Goal: Task Accomplishment & Management: Manage account settings

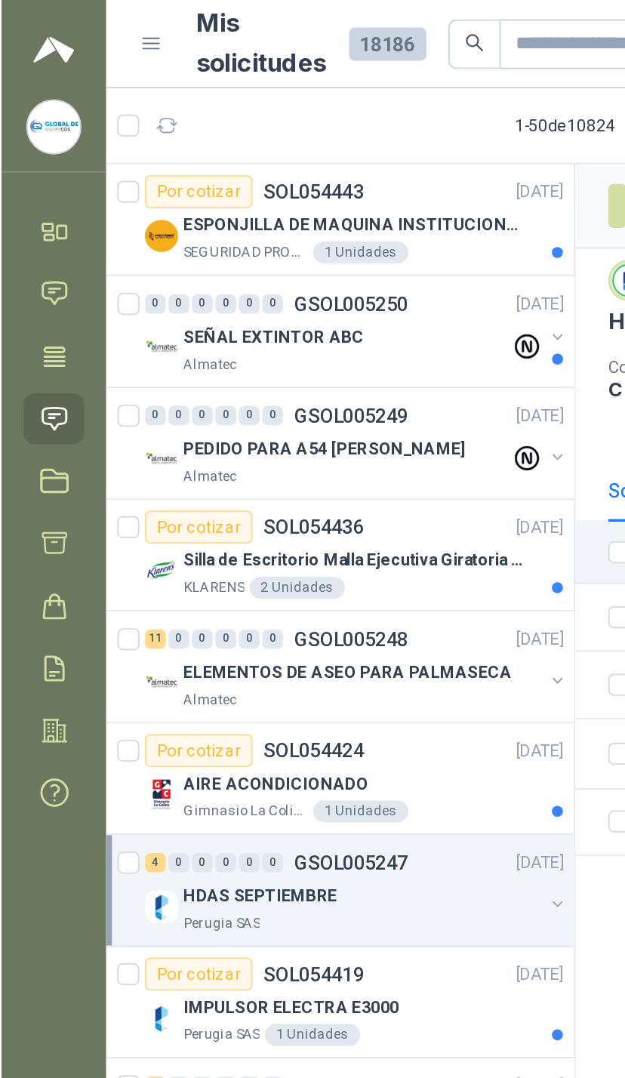
click at [294, 180] on div "SEÑAL EXTINTOR ABC Almatec" at bounding box center [195, 190] width 232 height 30
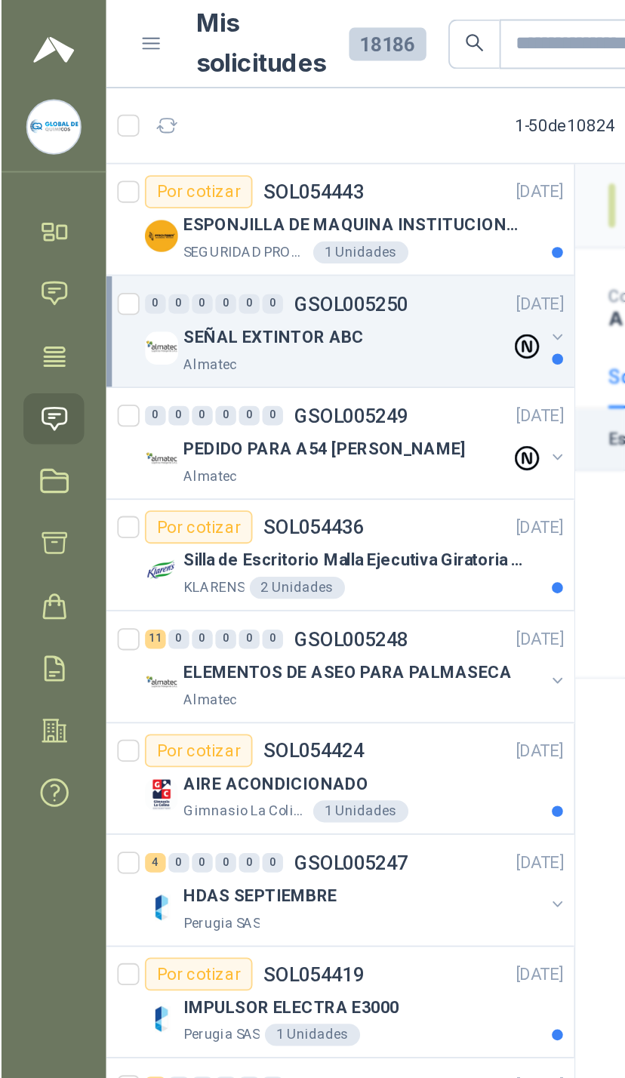
click at [297, 190] on div "SEÑAL EXTINTOR ABC Almatec" at bounding box center [195, 190] width 232 height 30
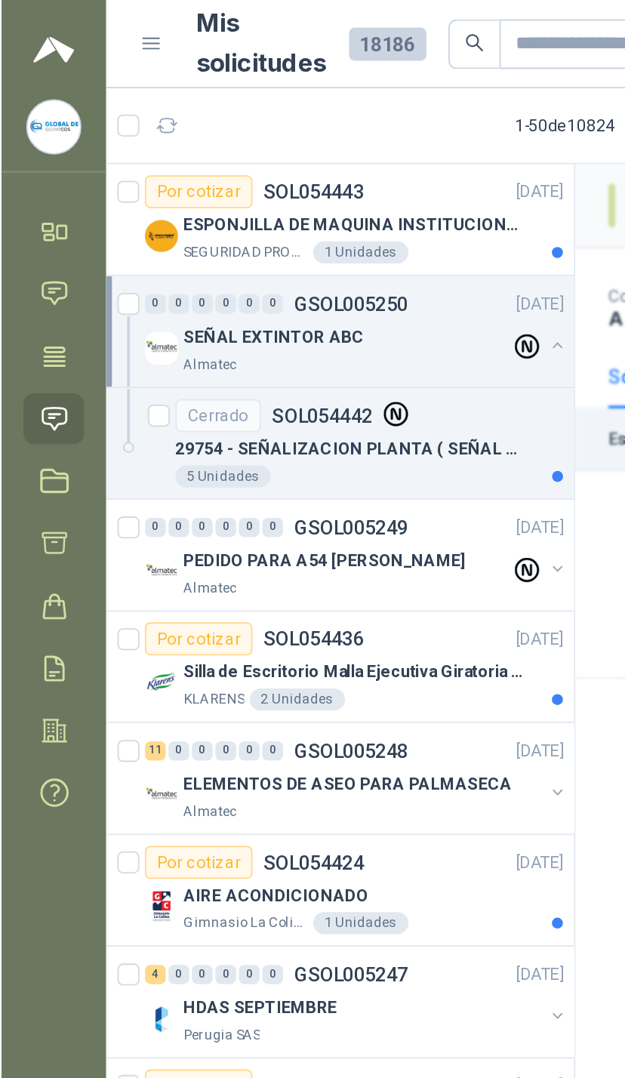
click at [291, 192] on icon at bounding box center [288, 190] width 14 height 14
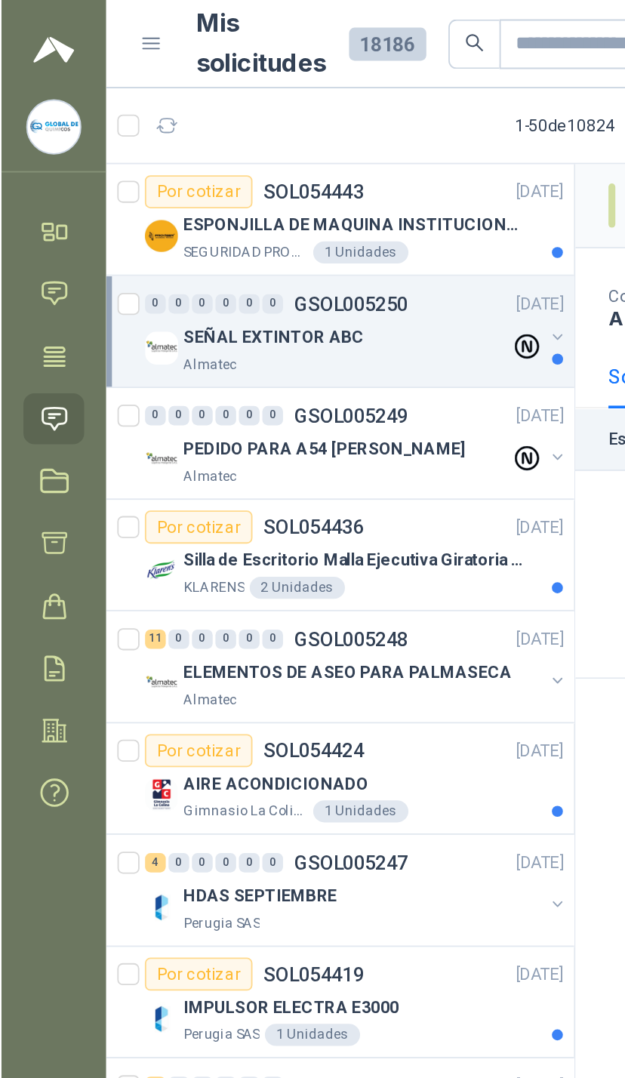
click at [34, 194] on icon at bounding box center [29, 195] width 16 height 16
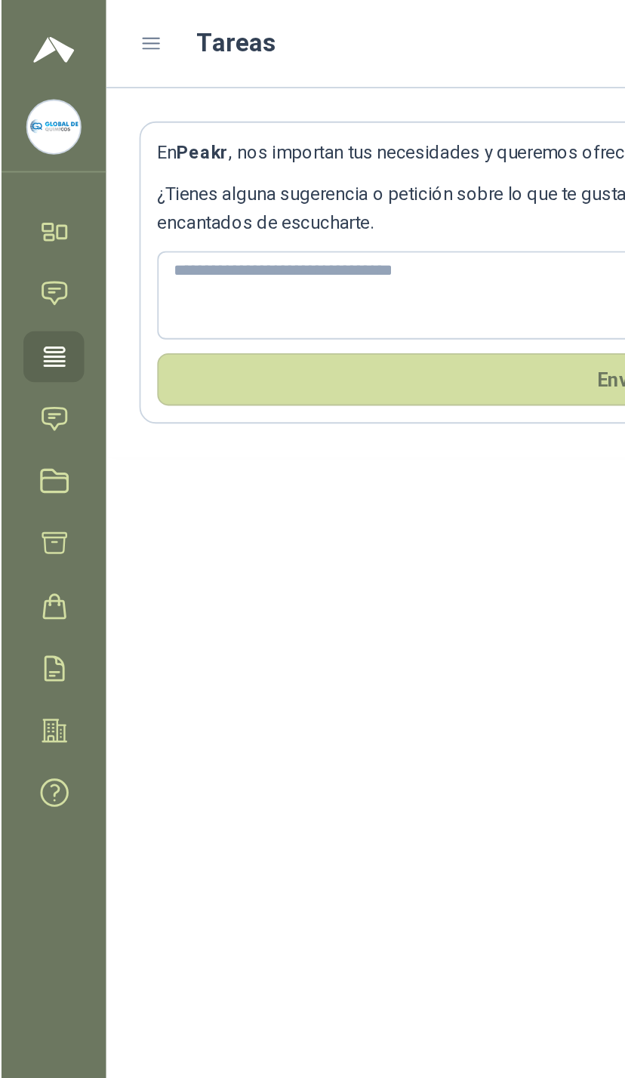
click at [28, 156] on icon at bounding box center [29, 160] width 16 height 16
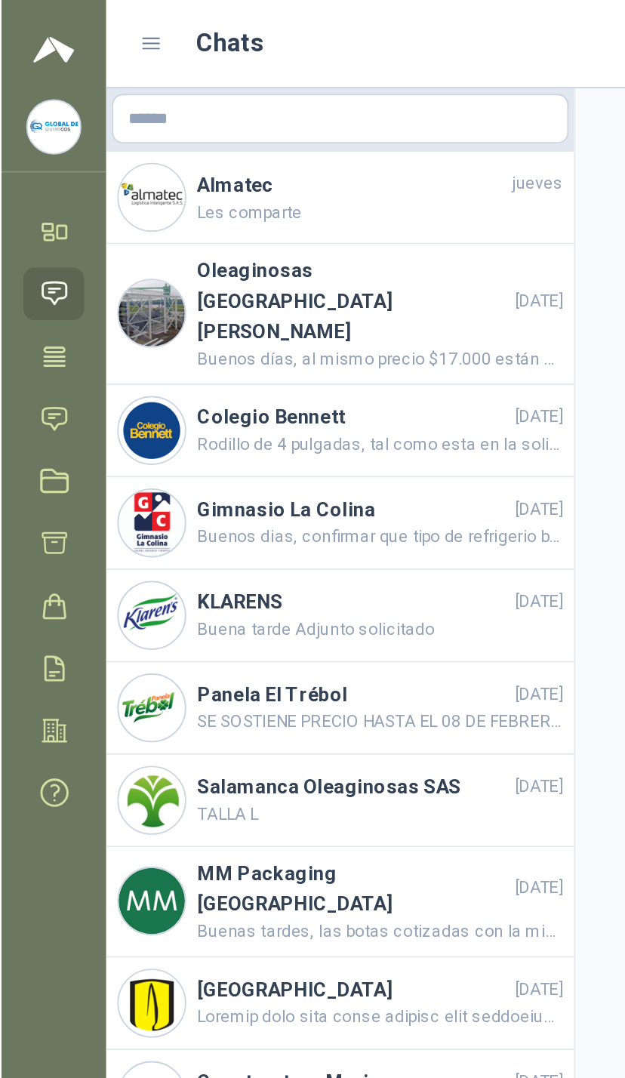
click at [26, 128] on icon at bounding box center [29, 127] width 16 height 16
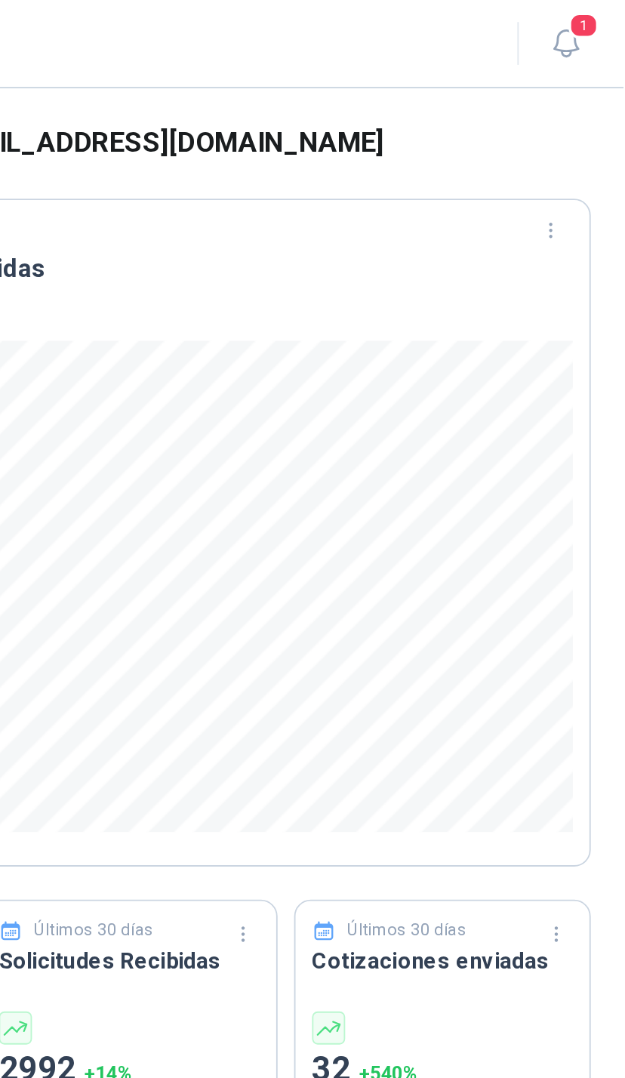
scroll to position [0, 1]
click at [595, 20] on span "1" at bounding box center [603, 14] width 17 height 14
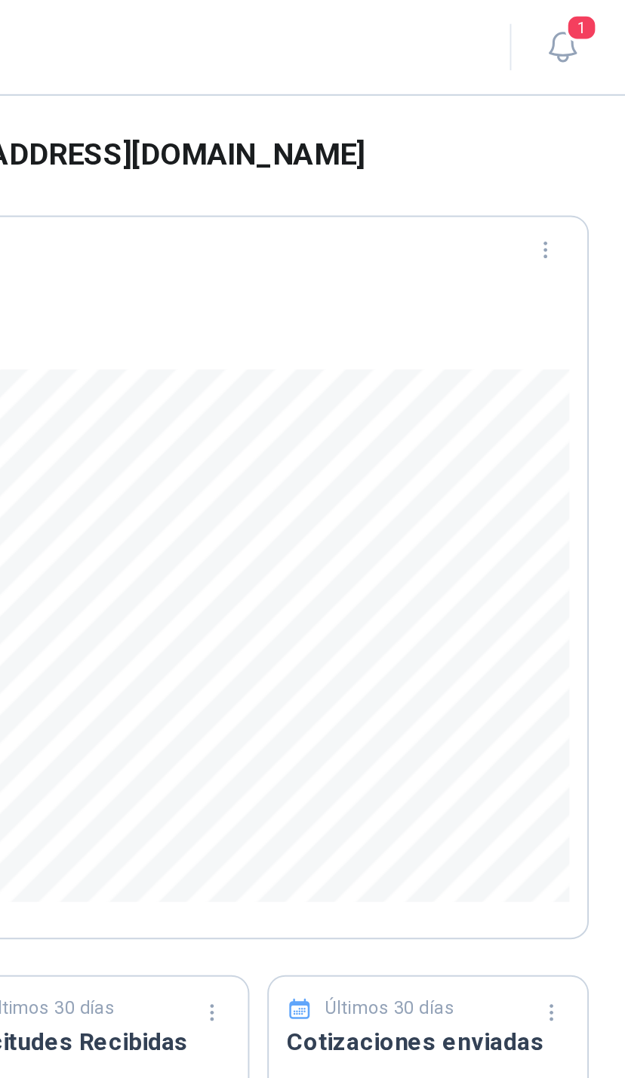
click at [587, 23] on icon "button" at bounding box center [593, 24] width 13 height 14
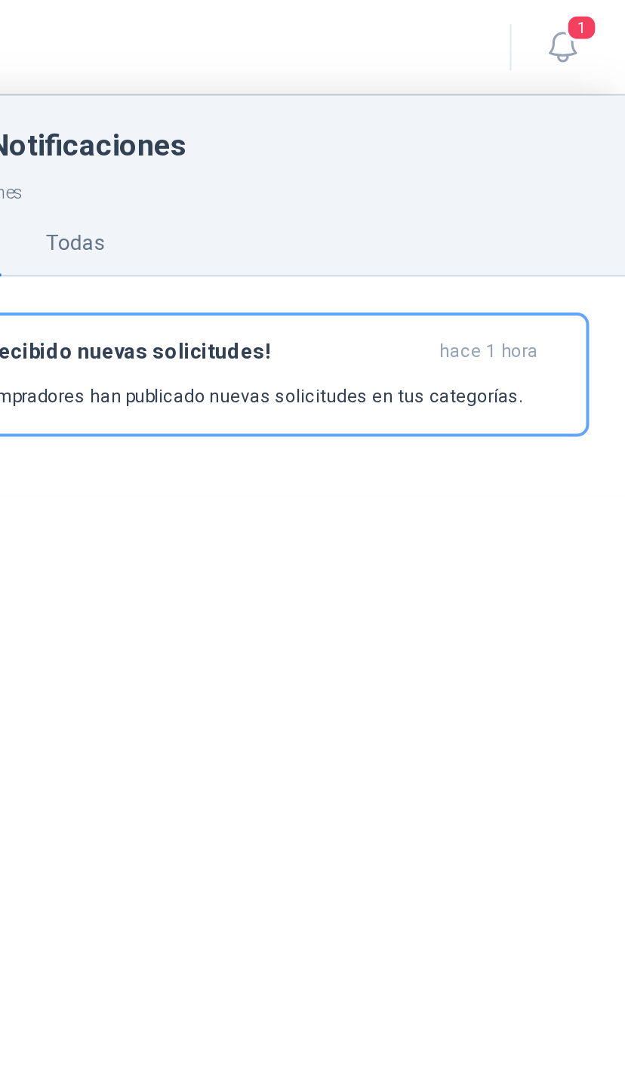
click at [279, 192] on div "¡Has recibido nuevas solicitudes! hace 1 hora Los compradores han publicado nue…" at bounding box center [436, 188] width 314 height 35
